Goal: Information Seeking & Learning: Learn about a topic

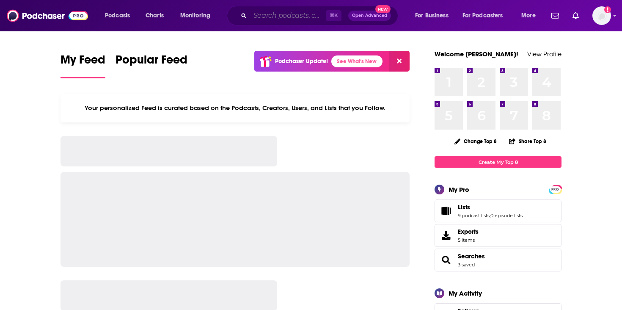
click at [305, 11] on input "Search podcasts, credits, & more..." at bounding box center [288, 16] width 76 height 14
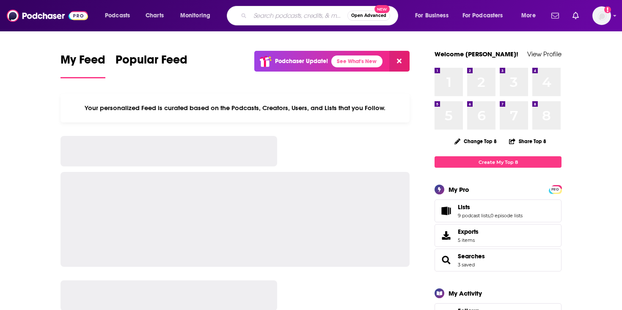
paste input "Dwarkesh Podcast"
type input "Dwarkesh Podcast"
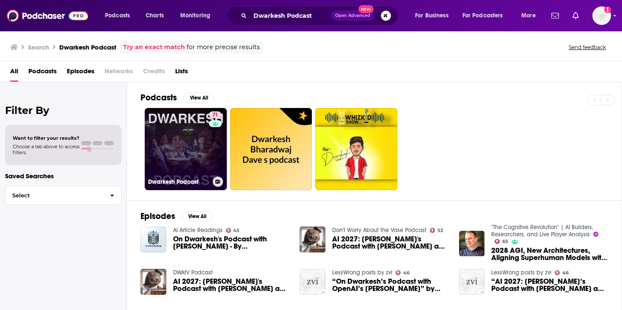
click at [171, 141] on link "71 [PERSON_NAME] Podcast" at bounding box center [186, 149] width 82 height 82
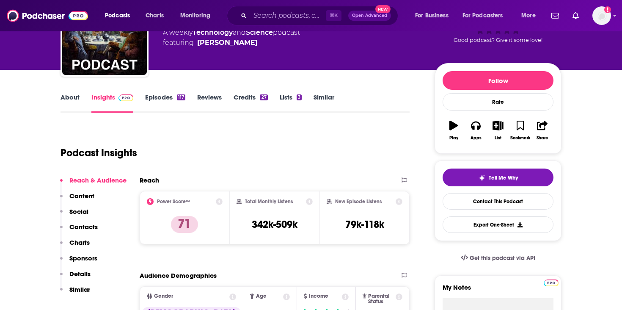
scroll to position [102, 0]
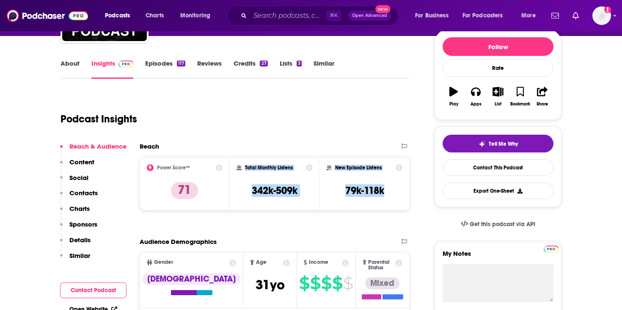
drag, startPoint x: 388, startPoint y: 193, endPoint x: 245, endPoint y: 169, distance: 145.1
click at [245, 169] on div "Power Score™ 71 Total Monthly Listens 342k-509k New Episode Listens 79k-118k" at bounding box center [275, 183] width 270 height 53
copy div "Total Monthly Listens 342k-509k New Episode Listens 79k-118k"
